Goal: Task Accomplishment & Management: Manage account settings

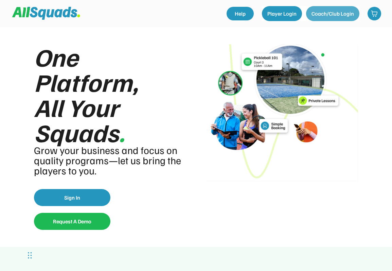
click at [330, 16] on button "Coach/Club Login" at bounding box center [332, 13] width 53 height 15
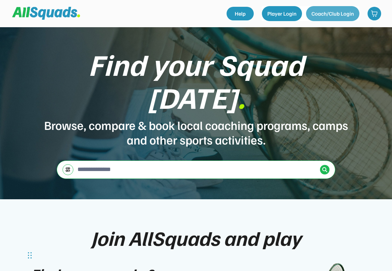
click at [327, 14] on button "Coach/Club Login" at bounding box center [332, 13] width 53 height 15
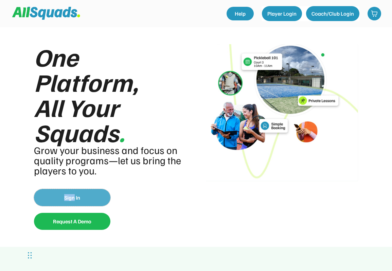
click at [66, 200] on button "Sign In" at bounding box center [72, 197] width 76 height 17
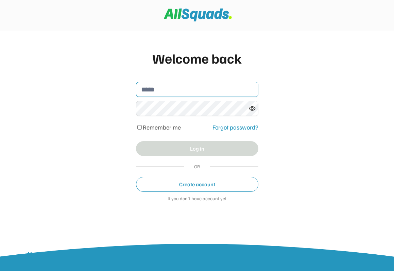
click at [158, 89] on input "email" at bounding box center [197, 89] width 122 height 15
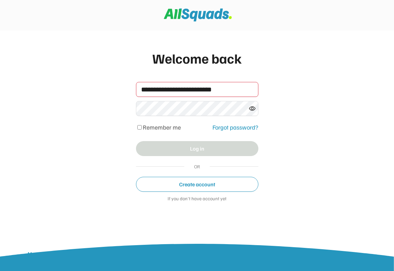
type input "**********"
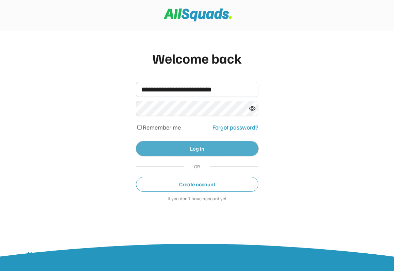
click at [200, 148] on button "Log in" at bounding box center [197, 148] width 122 height 15
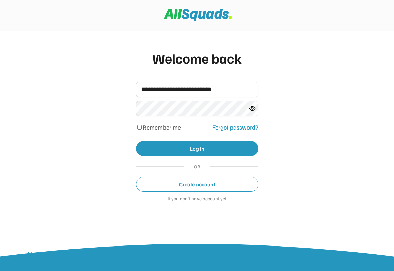
click at [252, 109] on icon at bounding box center [252, 108] width 7 height 7
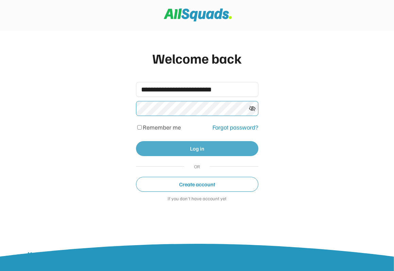
click at [190, 149] on button "Log in" at bounding box center [197, 148] width 122 height 15
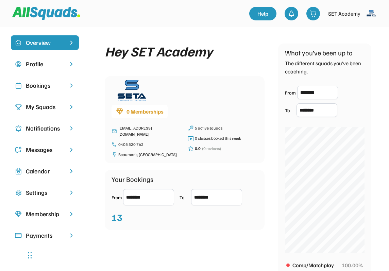
click at [41, 108] on div "My Squads" at bounding box center [45, 106] width 38 height 9
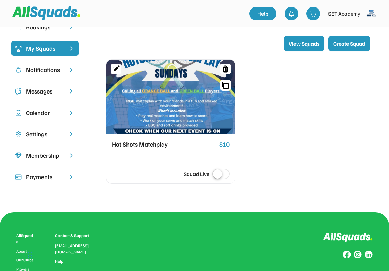
scroll to position [69, 0]
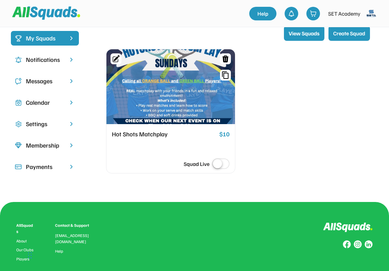
click at [162, 101] on div at bounding box center [170, 86] width 129 height 75
